Goal: Check status

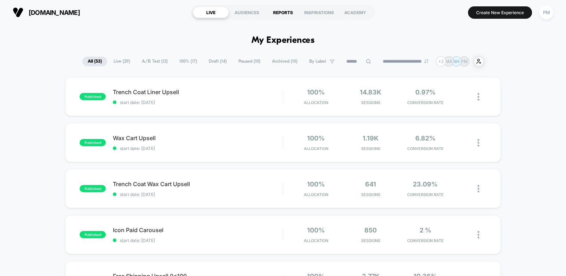
click at [286, 13] on div "REPORTS" at bounding box center [283, 12] width 36 height 11
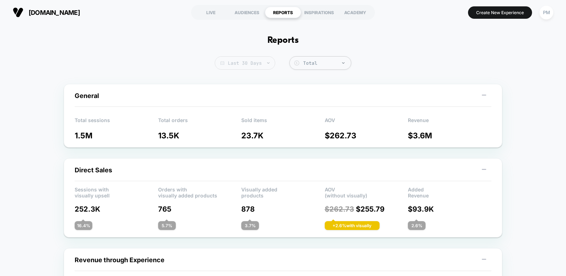
click at [256, 65] on span "Last 30 Days" at bounding box center [245, 62] width 60 height 13
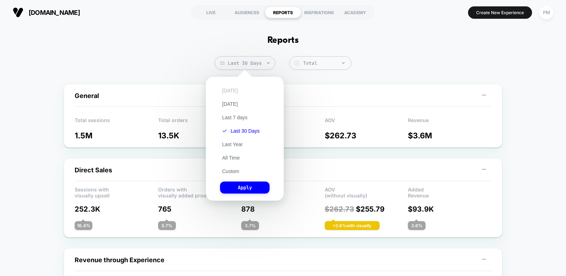
click at [229, 91] on button "[DATE]" at bounding box center [230, 90] width 20 height 6
click at [235, 187] on button "Apply" at bounding box center [245, 187] width 50 height 12
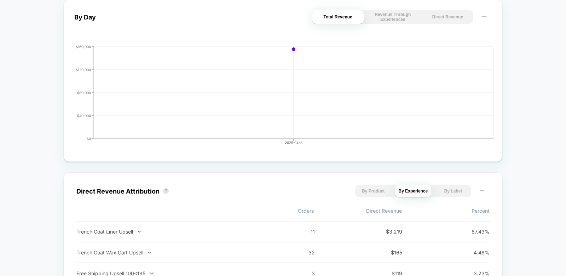
scroll to position [376, 0]
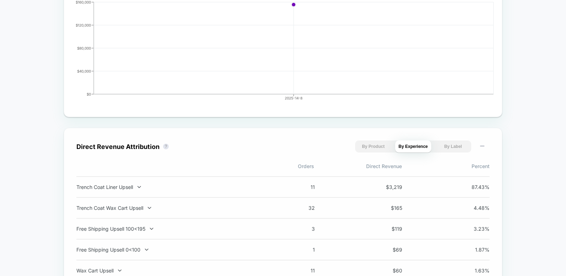
click at [187, 189] on div "Trench Coat Liner Upsell 11 $ 3,219 87.43 %" at bounding box center [282, 187] width 413 height 22
click at [141, 184] on icon at bounding box center [139, 186] width 5 height 5
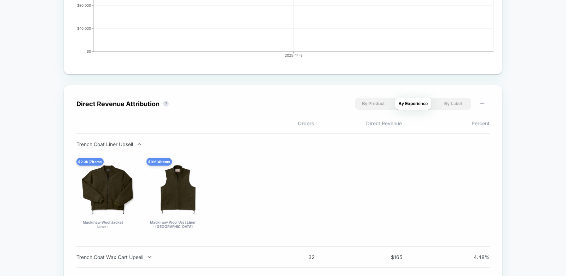
scroll to position [418, 0]
click at [127, 141] on div "Trench Coat Liner Upsell" at bounding box center [169, 144] width 186 height 6
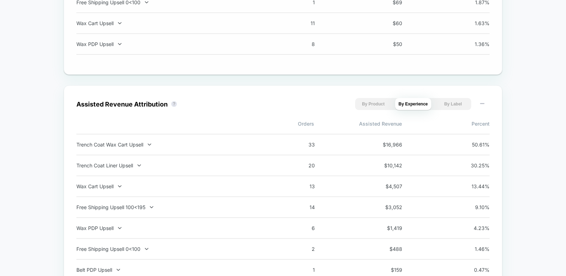
scroll to position [0, 0]
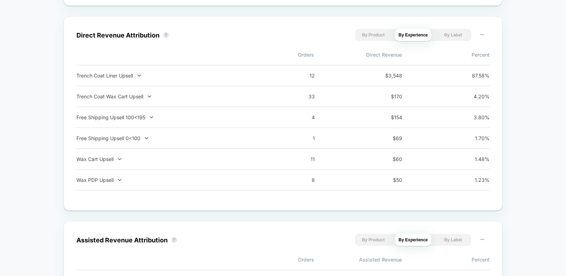
scroll to position [487, 0]
click at [252, 67] on div "Trench Coat Liner Upsell 12 $ 3,548 87.58 %" at bounding box center [282, 76] width 413 height 22
click at [229, 74] on div "Trench Coat Liner Upsell" at bounding box center [169, 76] width 186 height 6
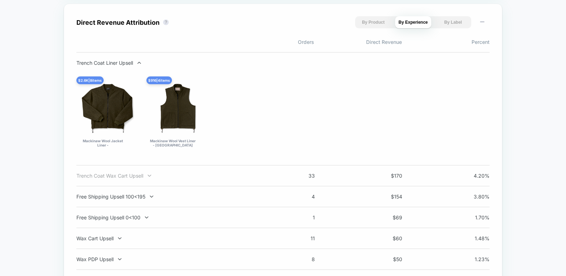
scroll to position [497, 0]
